Goal: Find contact information: Find contact information

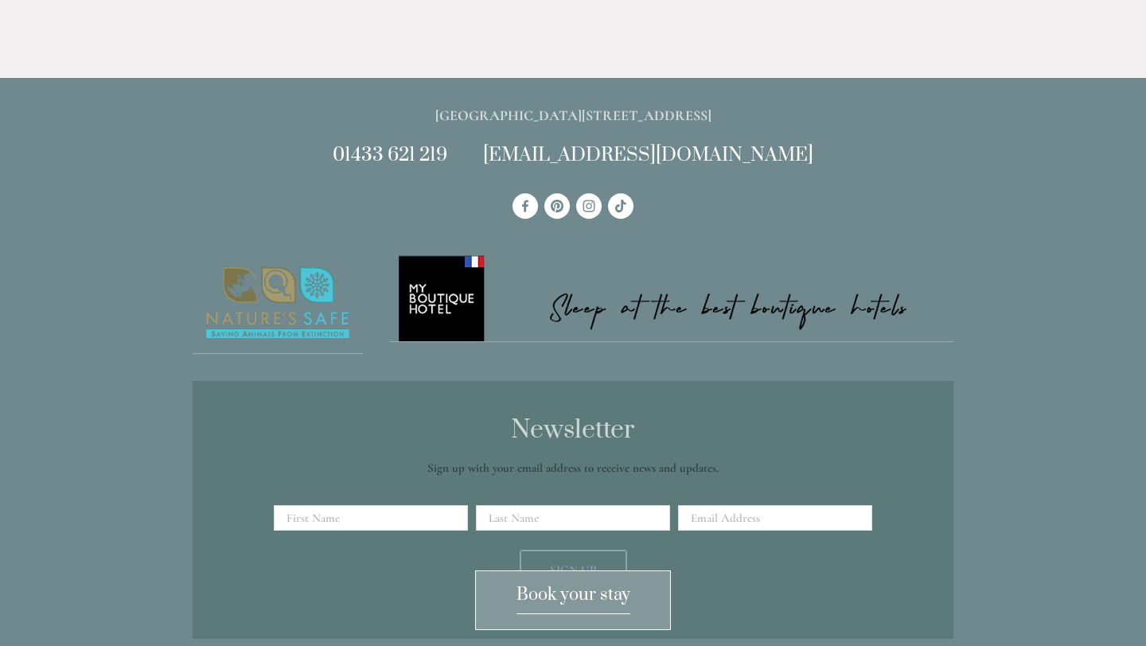
scroll to position [1509, 0]
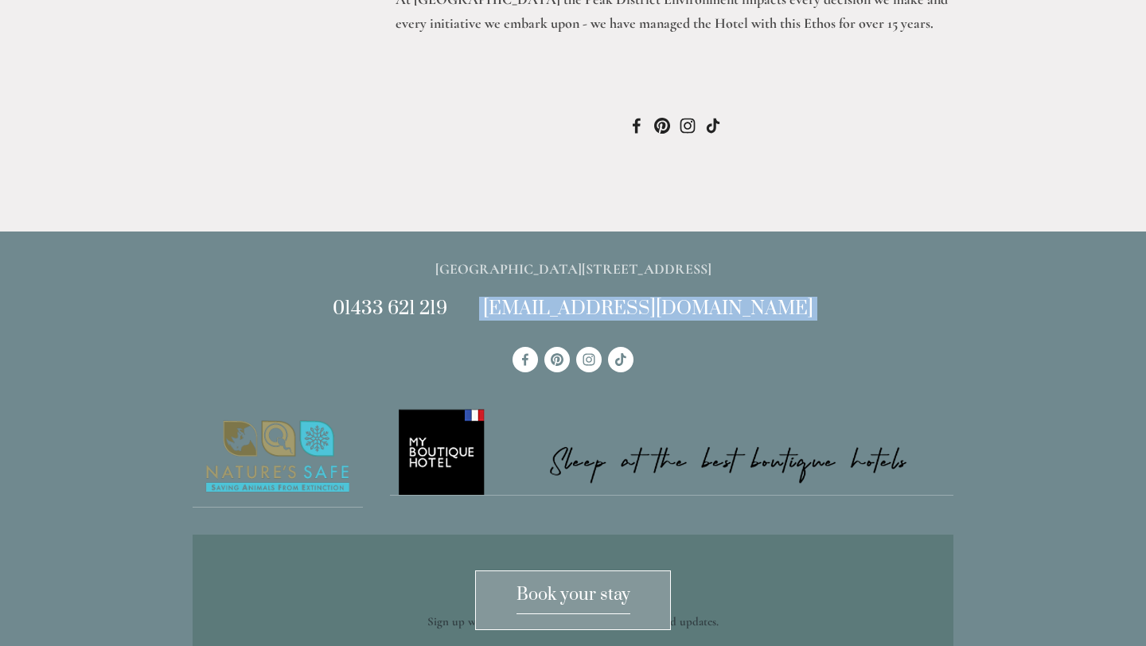
drag, startPoint x: 543, startPoint y: 243, endPoint x: 822, endPoint y: 270, distance: 280.6
click at [824, 271] on div "[GEOGRAPHIC_DATA][STREET_ADDRESS] 01433 621 219 [EMAIL_ADDRESS][DOMAIN_NAME]" at bounding box center [573, 531] width 788 height 549
copy div "[EMAIL_ADDRESS][DOMAIN_NAME]"
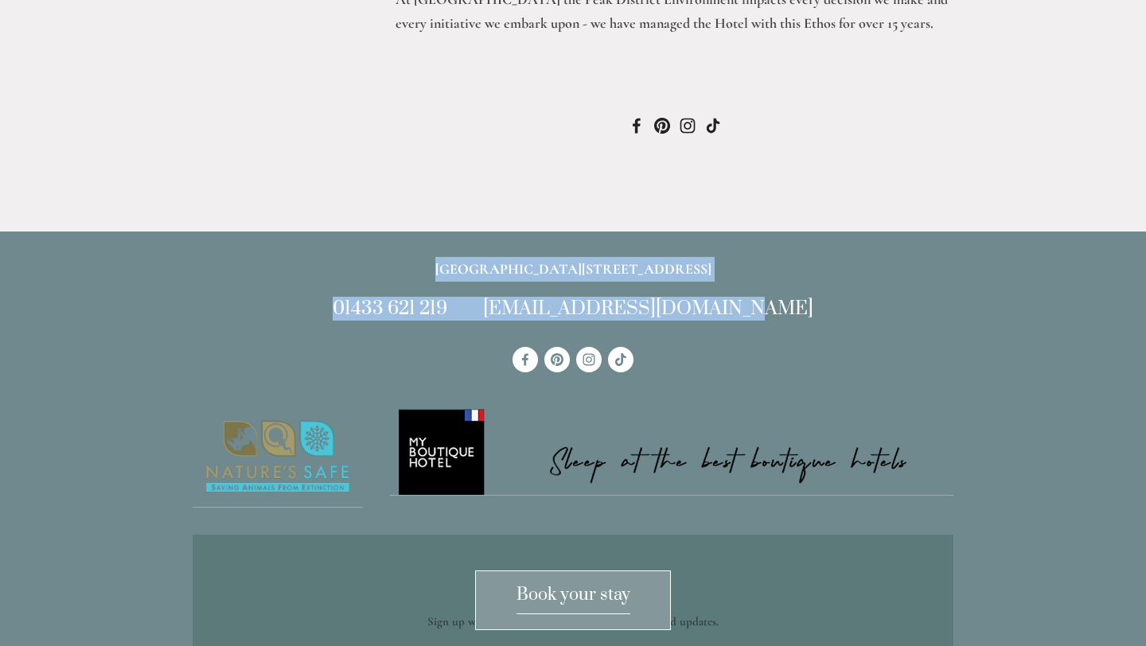
drag, startPoint x: 386, startPoint y: 197, endPoint x: 843, endPoint y: 230, distance: 458.0
click at [843, 257] on div "[GEOGRAPHIC_DATA][STREET_ADDRESS] 01433 621 219 [EMAIL_ADDRESS][DOMAIN_NAME]" at bounding box center [573, 288] width 761 height 63
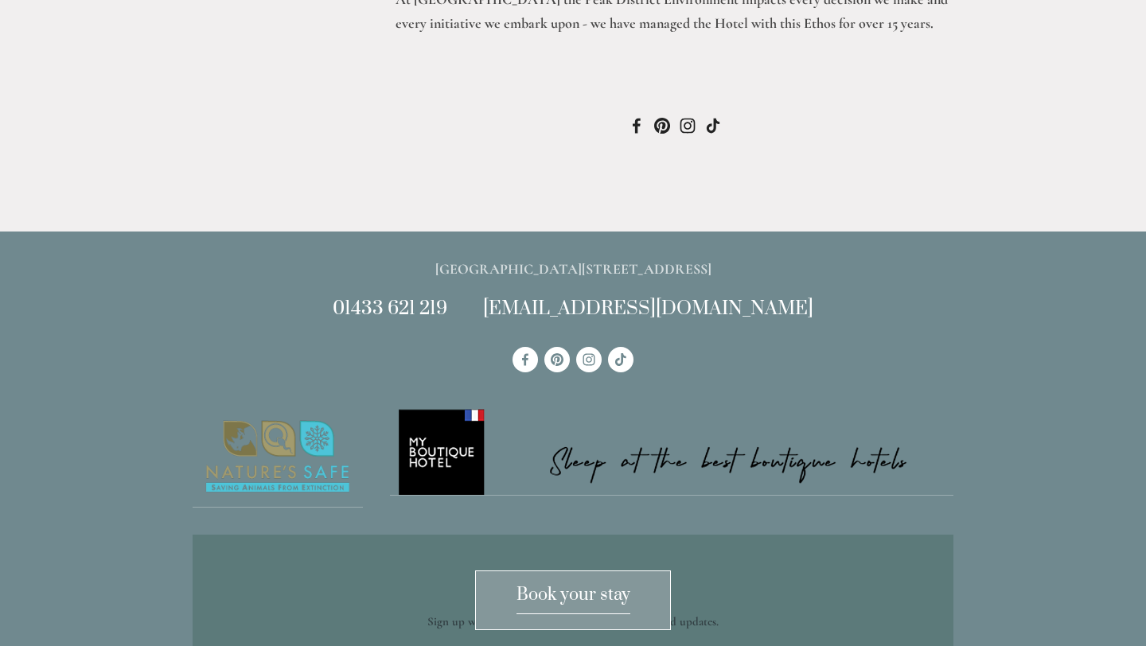
click at [796, 257] on div "[GEOGRAPHIC_DATA][STREET_ADDRESS] 01433 621 219 [EMAIL_ADDRESS][DOMAIN_NAME]" at bounding box center [573, 288] width 761 height 63
drag, startPoint x: 759, startPoint y: 191, endPoint x: 379, endPoint y: 184, distance: 380.5
click at [379, 257] on p "[GEOGRAPHIC_DATA][STREET_ADDRESS]" at bounding box center [573, 269] width 761 height 25
copy p "[GEOGRAPHIC_DATA][STREET_ADDRESS]"
drag, startPoint x: 784, startPoint y: 242, endPoint x: 546, endPoint y: 237, distance: 238.0
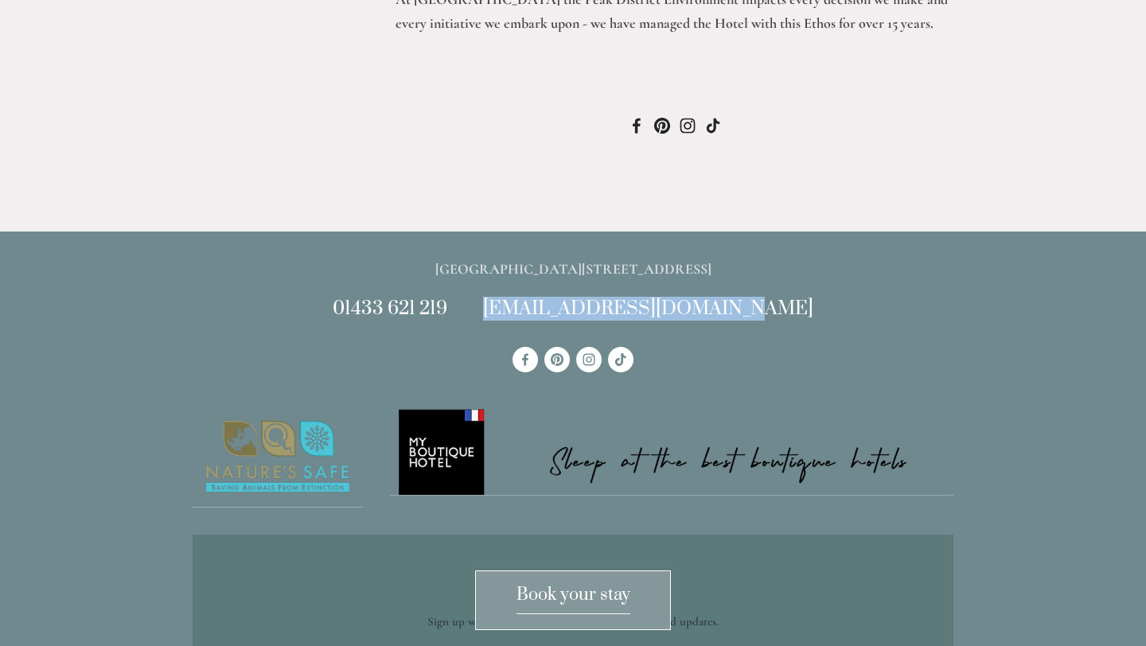
click at [546, 298] on h2 "01433 621 219 [EMAIL_ADDRESS][DOMAIN_NAME]" at bounding box center [573, 308] width 761 height 21
copy link "[EMAIL_ADDRESS][DOMAIN_NAME]"
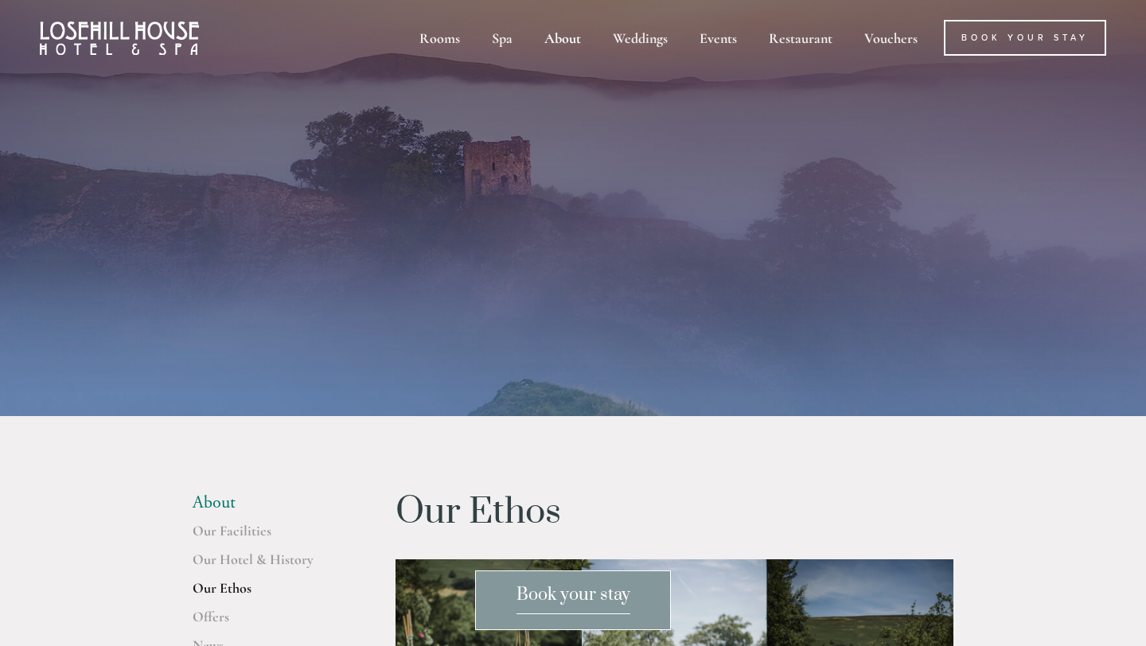
scroll to position [0, 0]
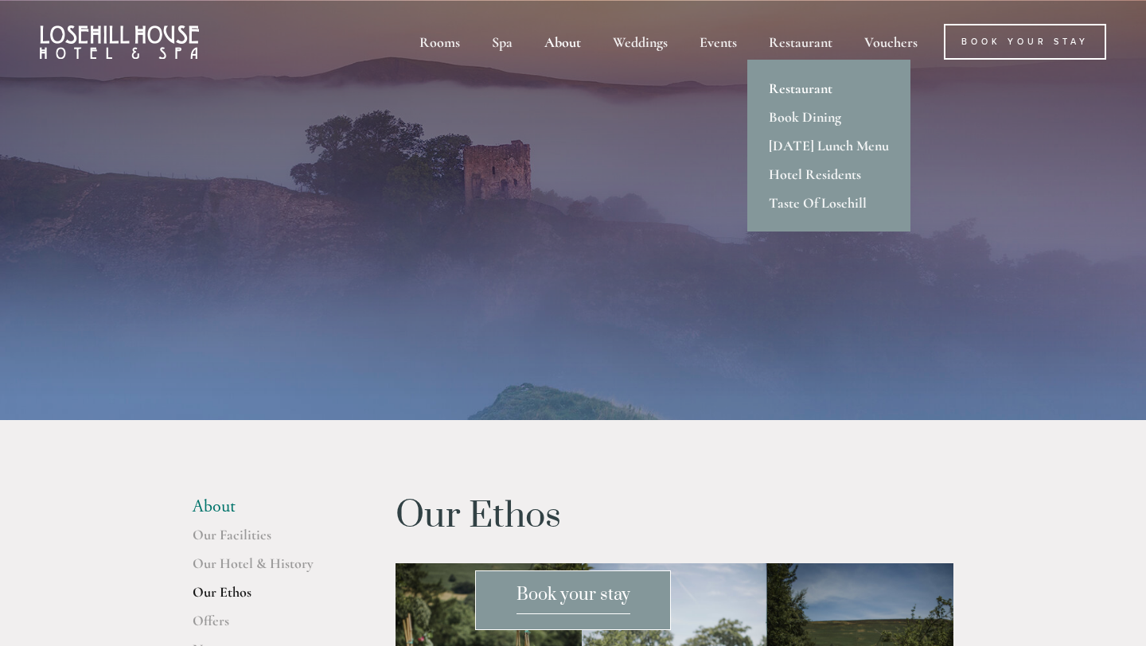
click at [789, 87] on link "Restaurant" at bounding box center [828, 88] width 163 height 29
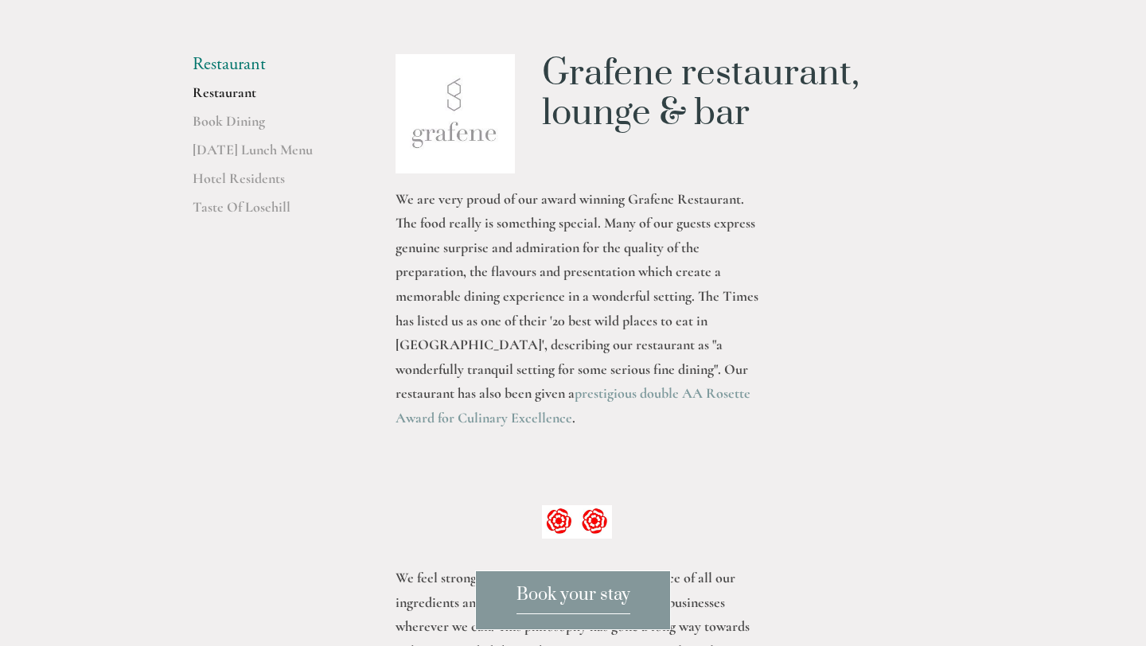
scroll to position [441, 0]
